Goal: Use online tool/utility

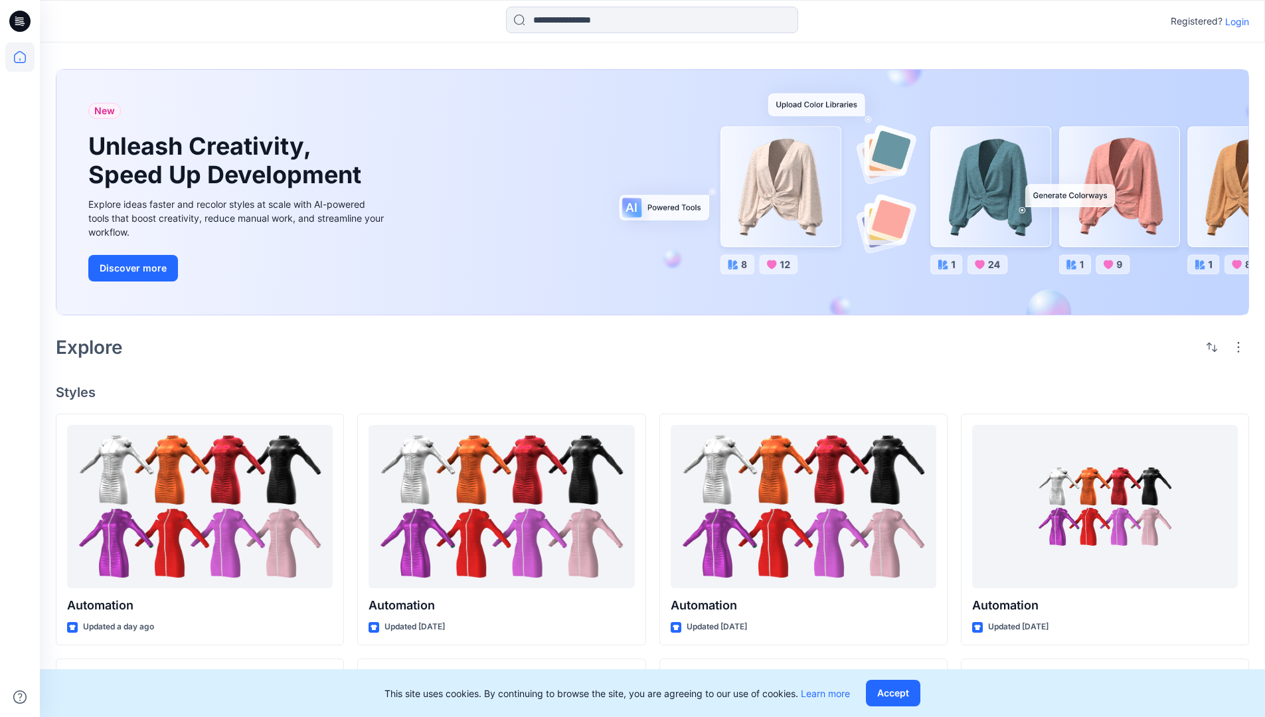
click at [1234, 21] on p "Login" at bounding box center [1237, 22] width 24 height 14
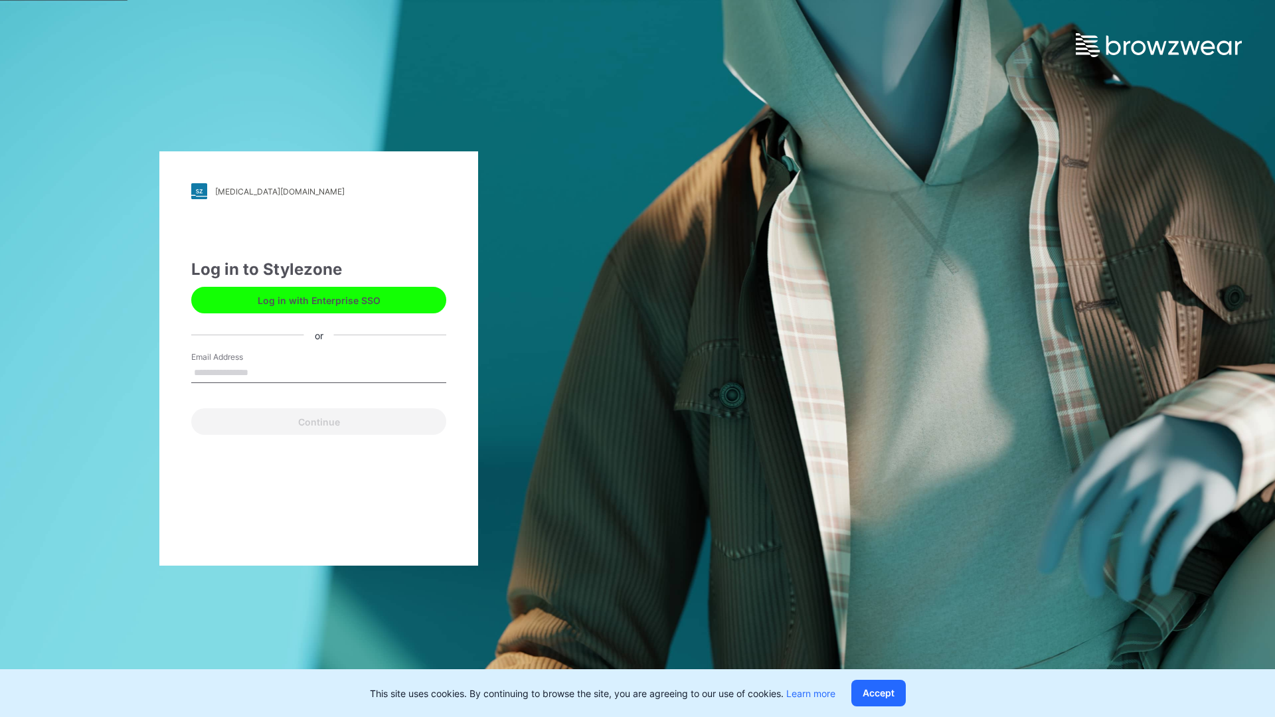
click at [262, 372] on input "Email Address" at bounding box center [318, 373] width 255 height 20
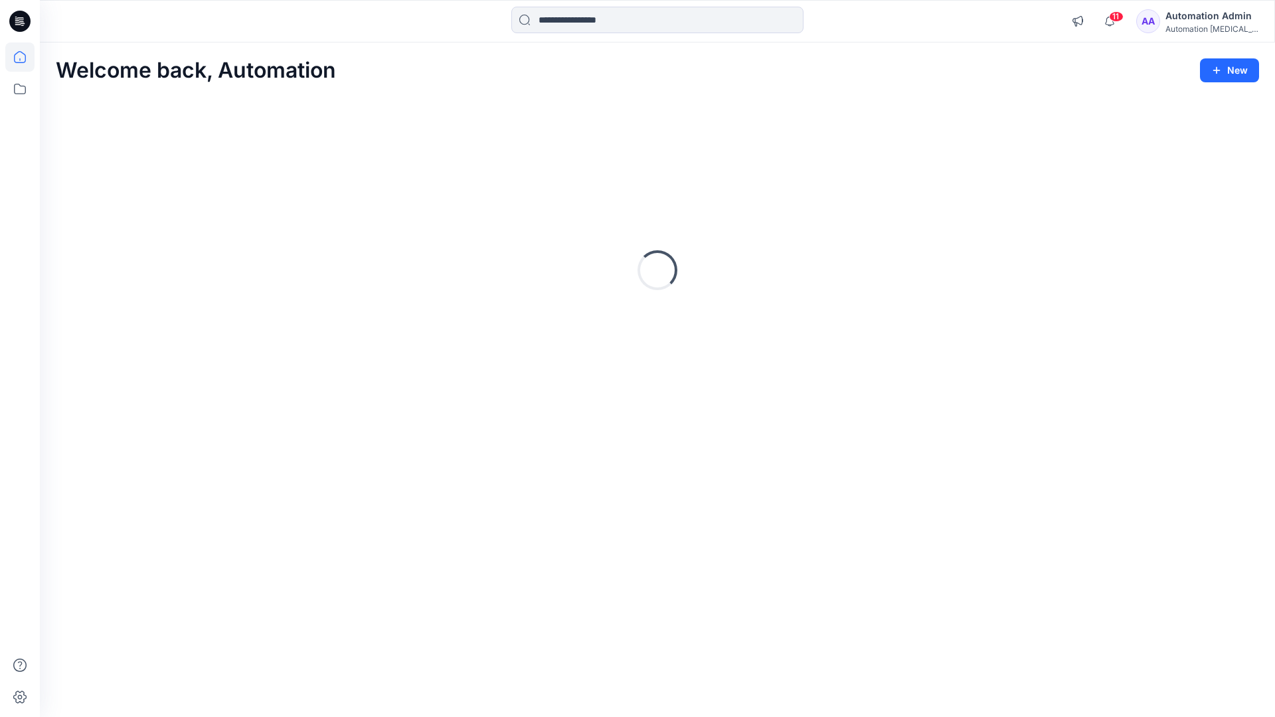
click at [25, 57] on icon at bounding box center [20, 57] width 12 height 12
click at [19, 92] on icon at bounding box center [19, 88] width 29 height 29
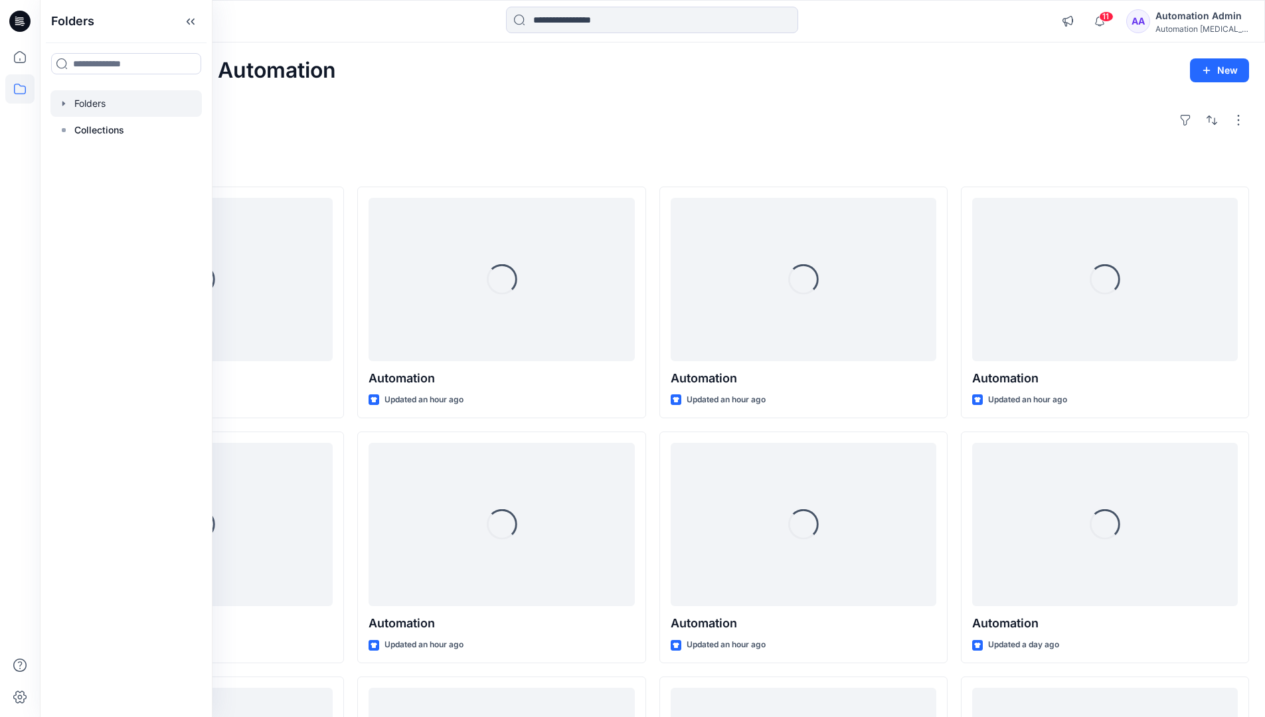
click at [149, 102] on div at bounding box center [125, 103] width 151 height 27
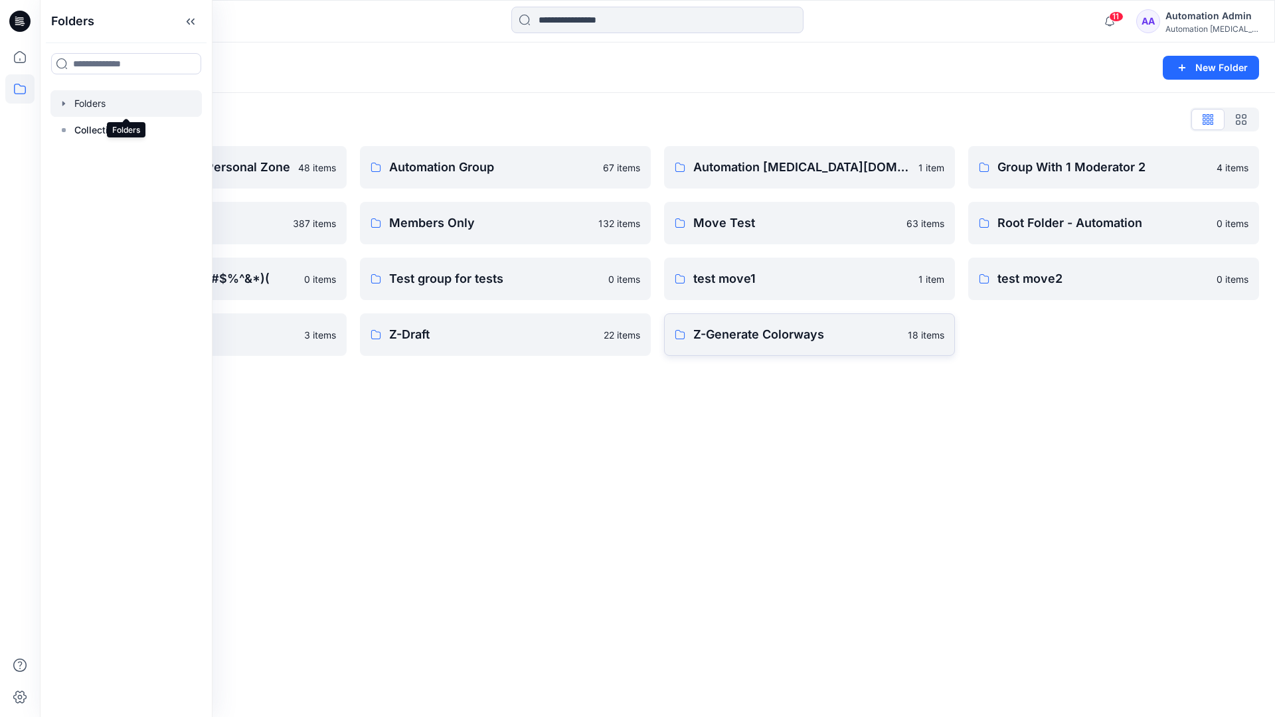
click at [817, 341] on p "Z-Generate Colorways" at bounding box center [796, 334] width 207 height 19
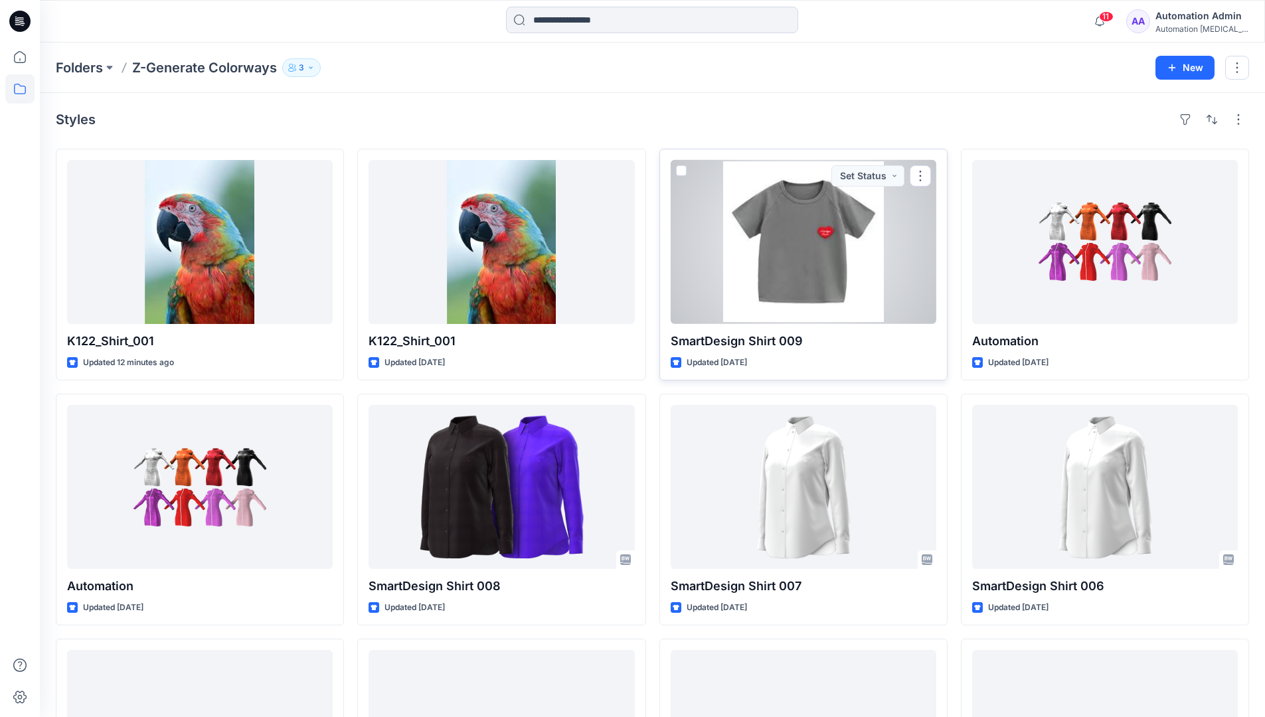
click at [681, 171] on span at bounding box center [681, 170] width 11 height 11
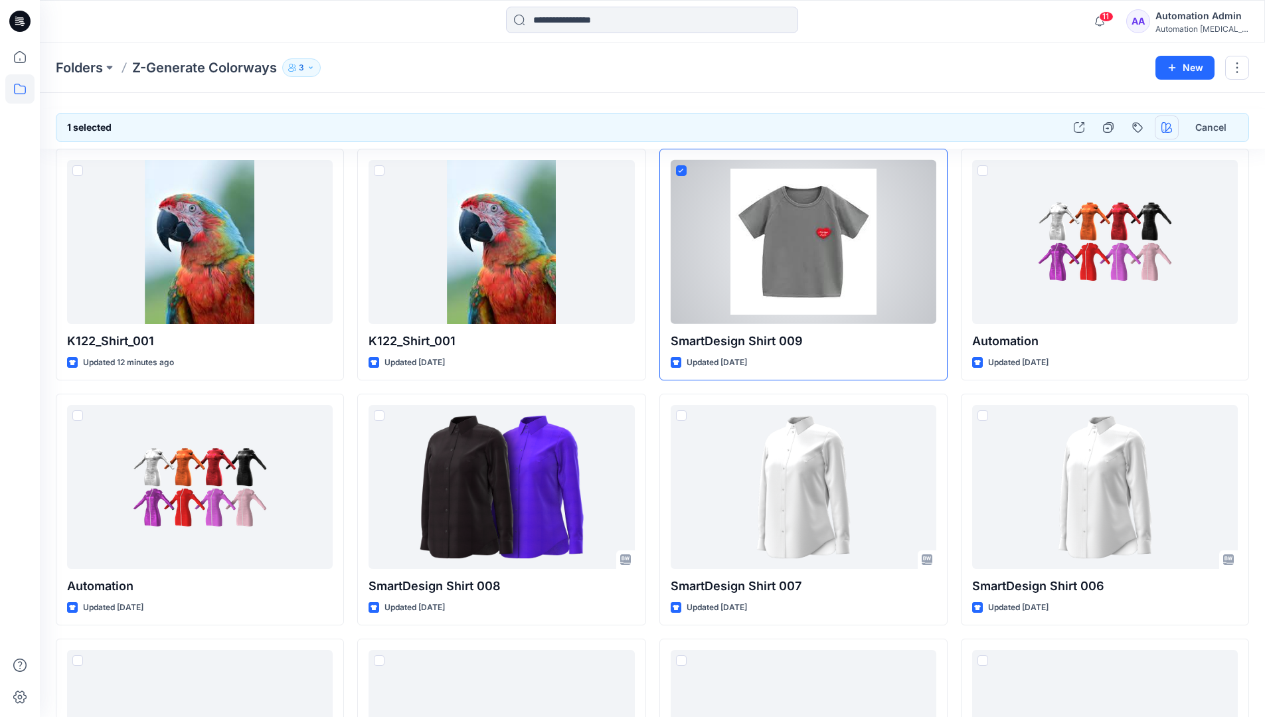
click at [1167, 124] on icon "button" at bounding box center [1166, 127] width 11 height 11
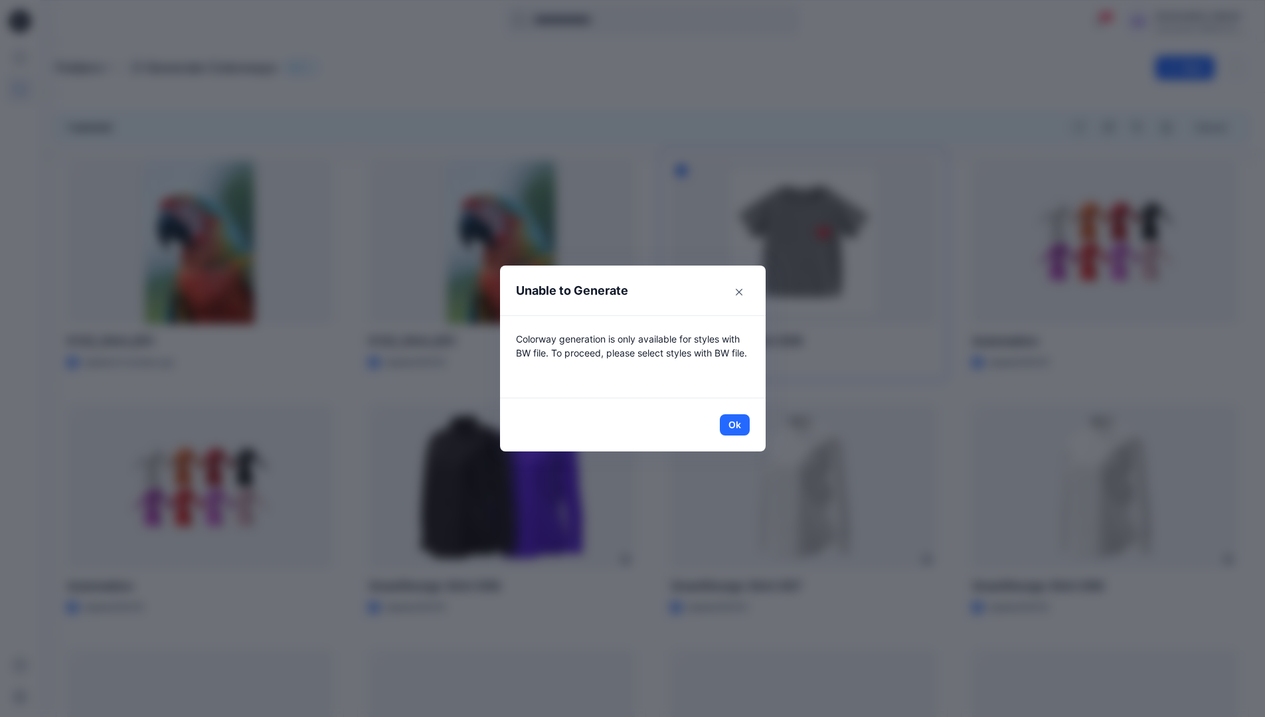
click at [671, 293] on header "Unable to Generate" at bounding box center [633, 291] width 266 height 50
click at [740, 424] on button "Ok" at bounding box center [735, 424] width 30 height 21
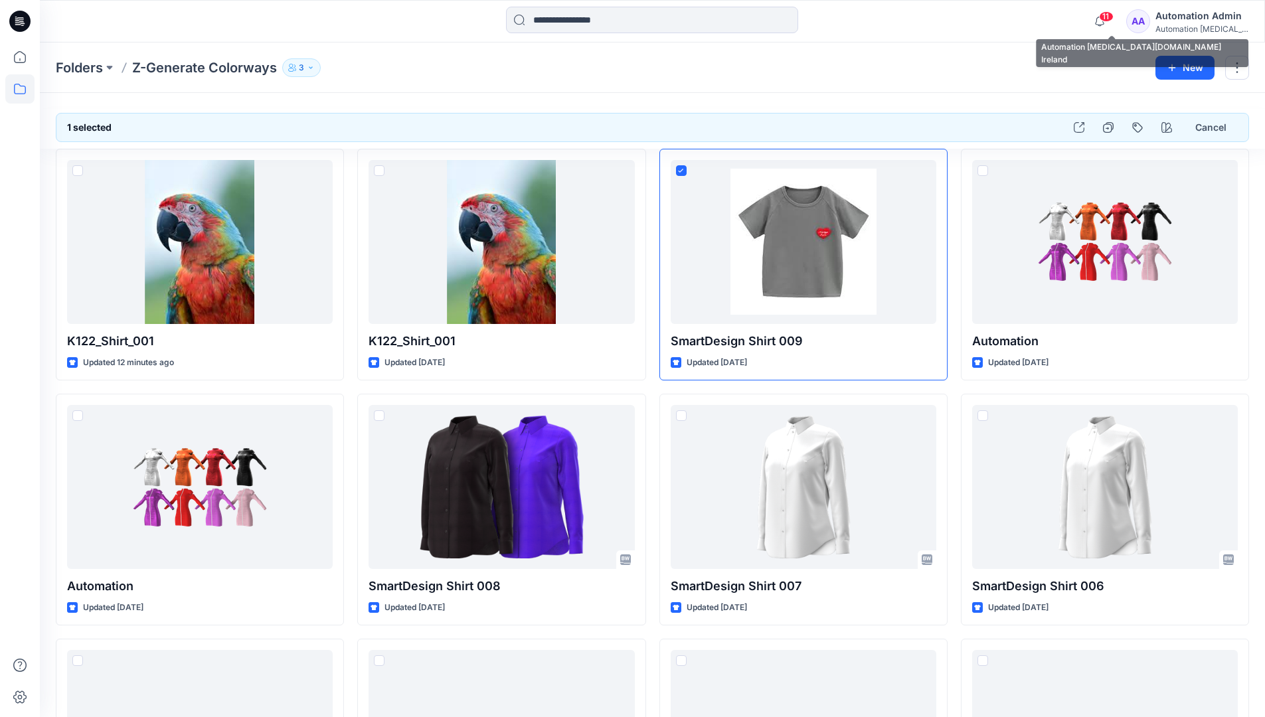
click at [1216, 24] on div "Automation [MEDICAL_DATA]..." at bounding box center [1202, 29] width 93 height 10
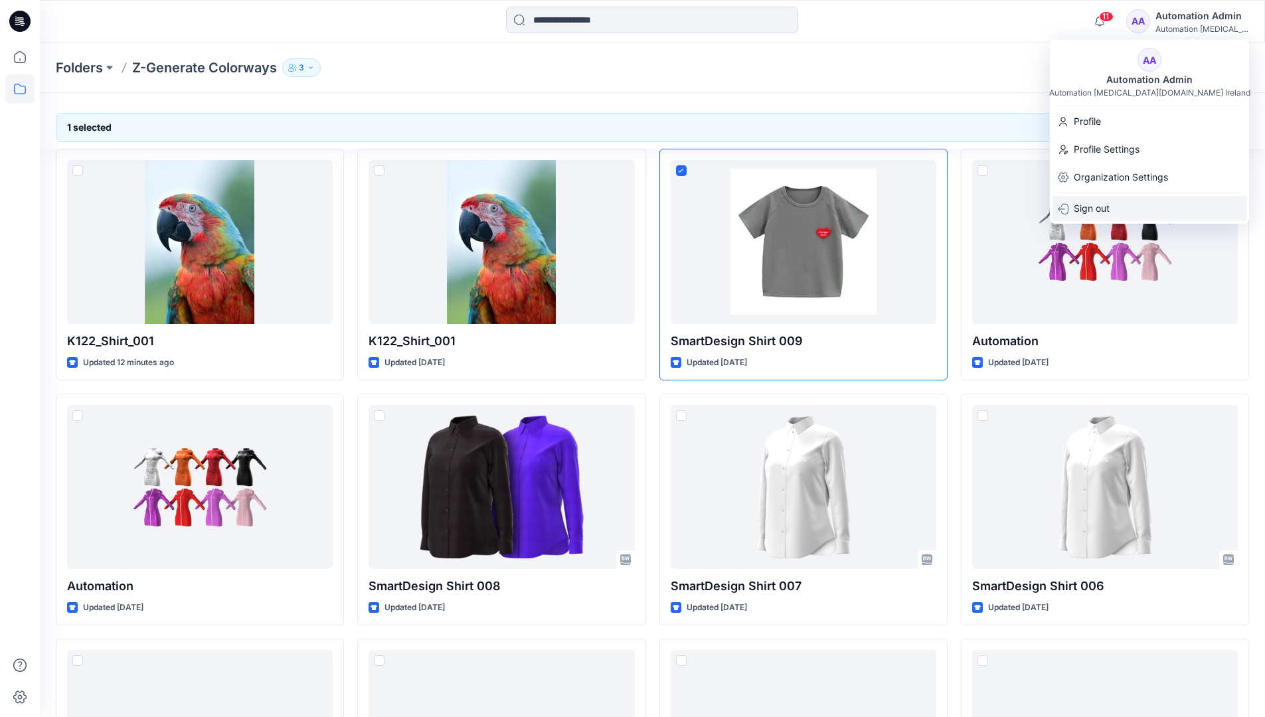
click at [1142, 210] on div "Sign out" at bounding box center [1150, 208] width 194 height 25
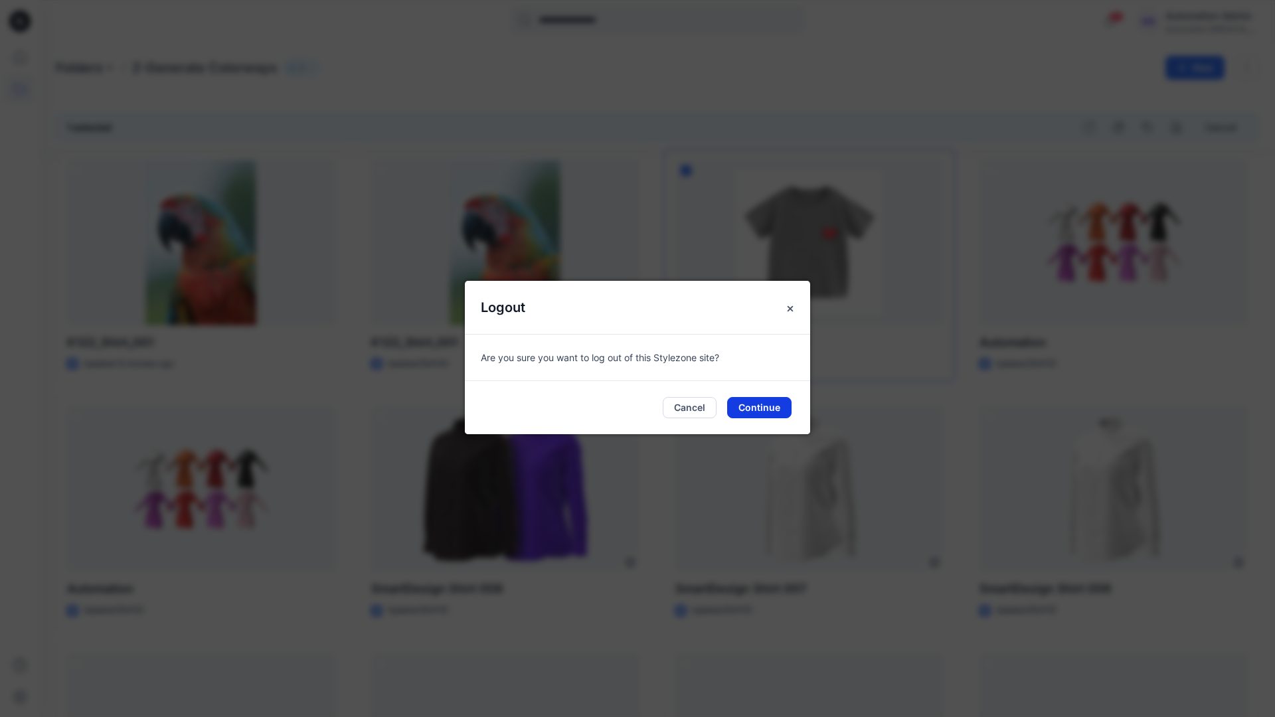
click at [765, 407] on button "Continue" at bounding box center [759, 407] width 64 height 21
